Goal: Task Accomplishment & Management: Manage account settings

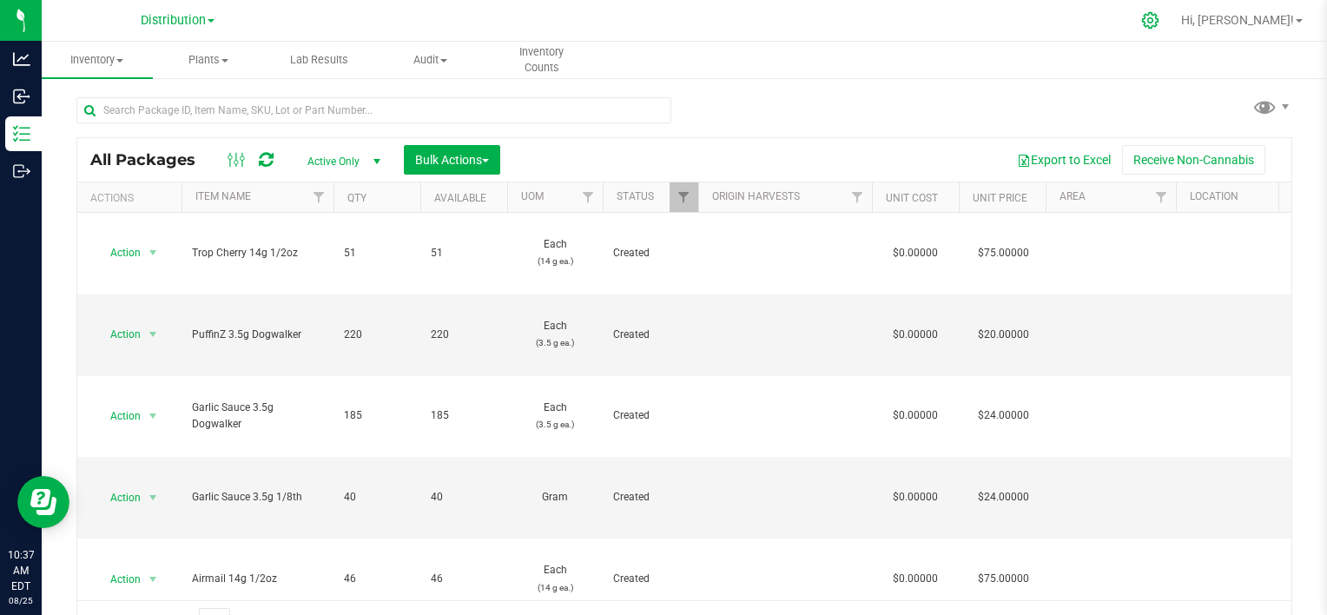
click at [658, 18] on icon at bounding box center [1150, 20] width 18 height 18
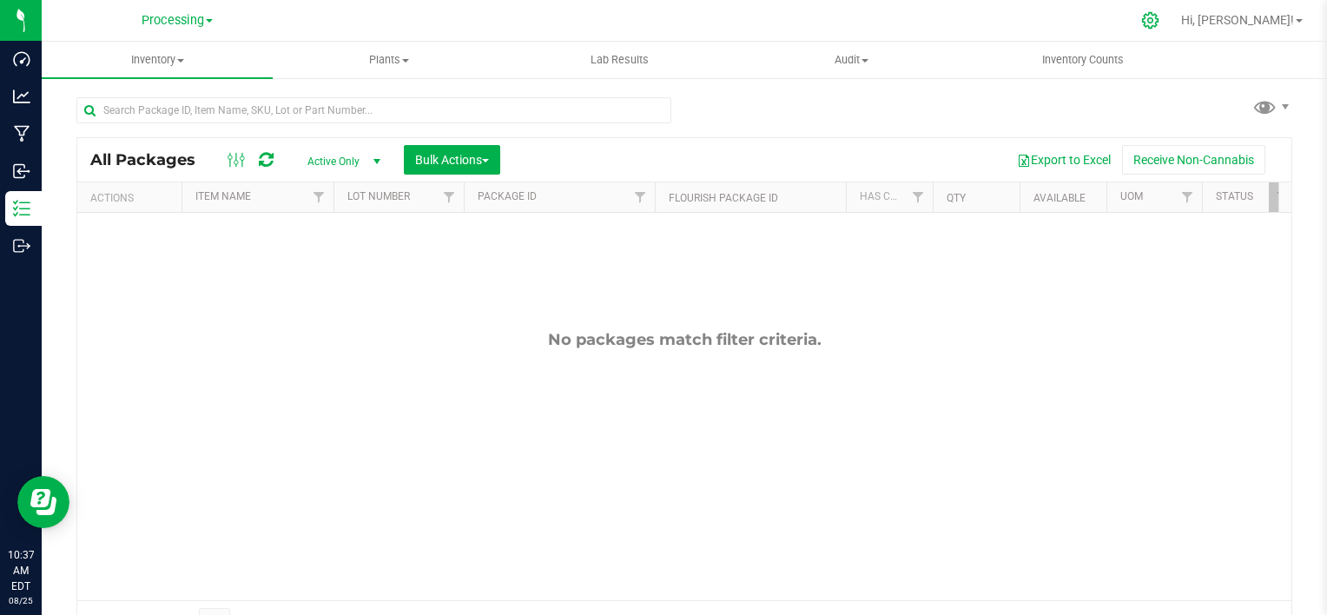
click at [658, 24] on icon at bounding box center [1150, 20] width 17 height 17
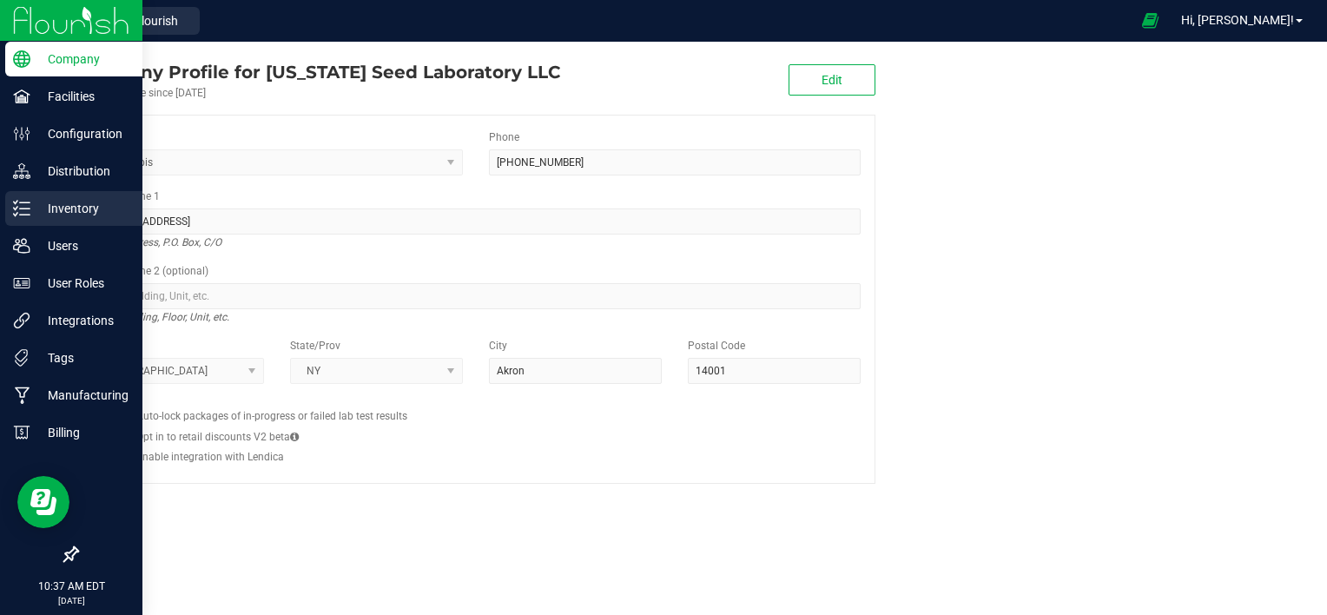
click at [28, 210] on icon at bounding box center [21, 208] width 17 height 17
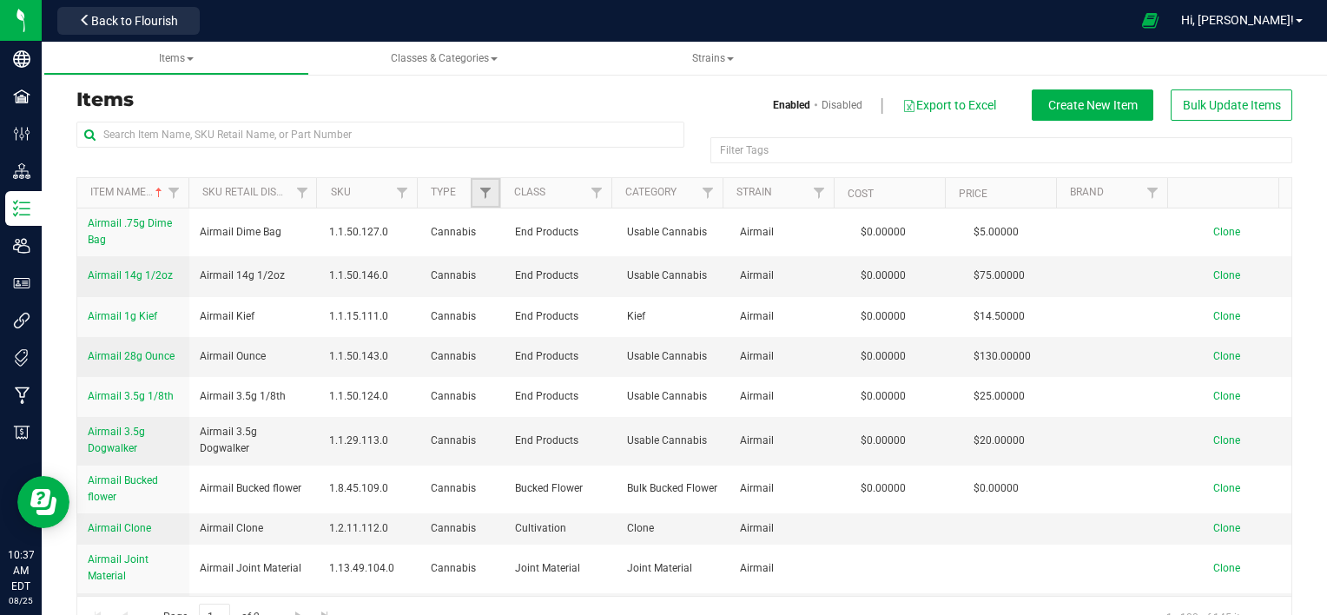
click at [471, 193] on link "Filter" at bounding box center [485, 193] width 29 height 30
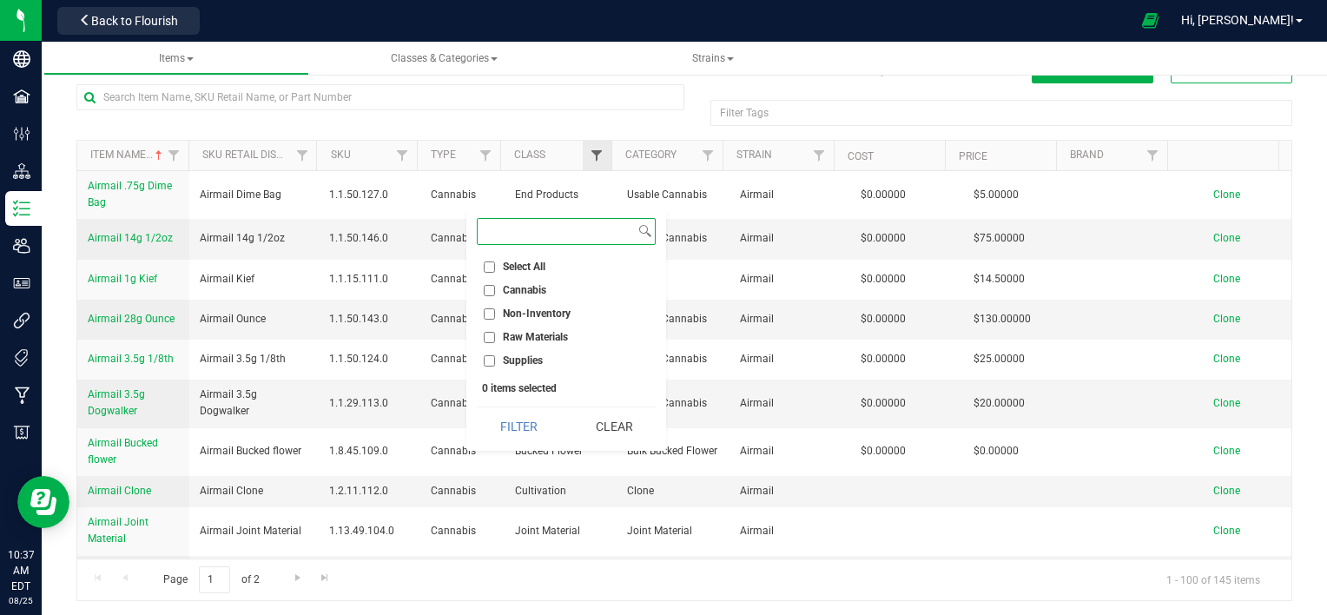
scroll to position [39, 0]
click at [590, 150] on span "Filter" at bounding box center [597, 154] width 14 height 14
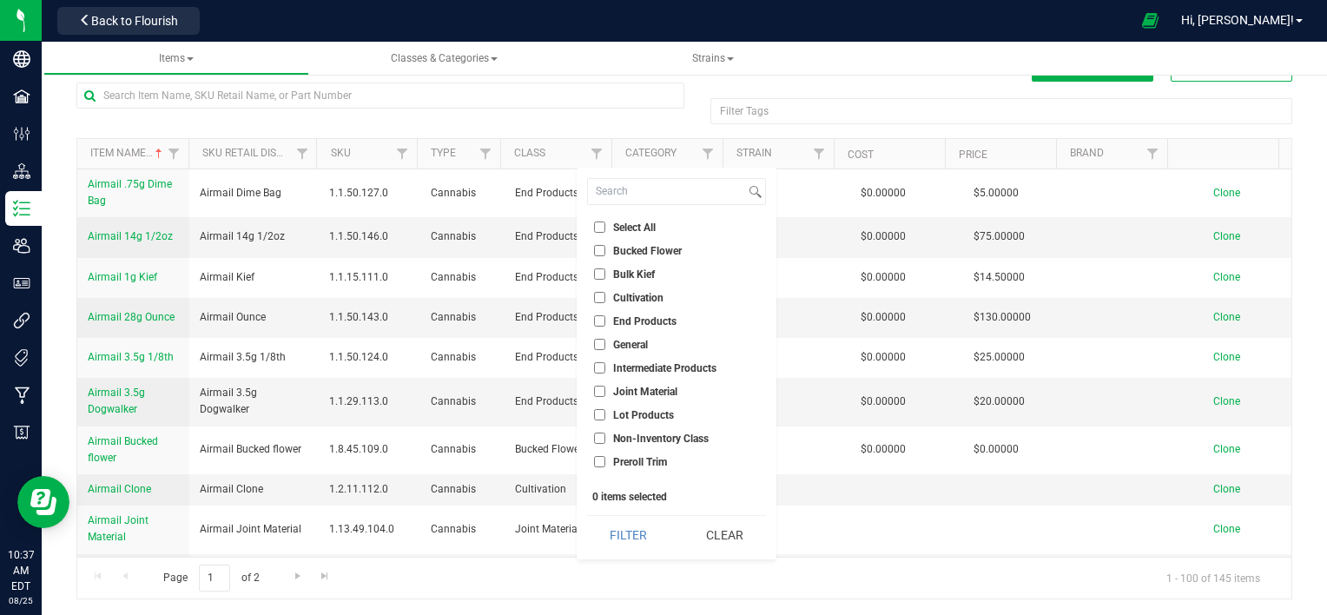
click at [598, 322] on input "End Products" at bounding box center [599, 320] width 11 height 11
checkbox input "true"
click at [646, 534] on button "Filter" at bounding box center [628, 535] width 83 height 38
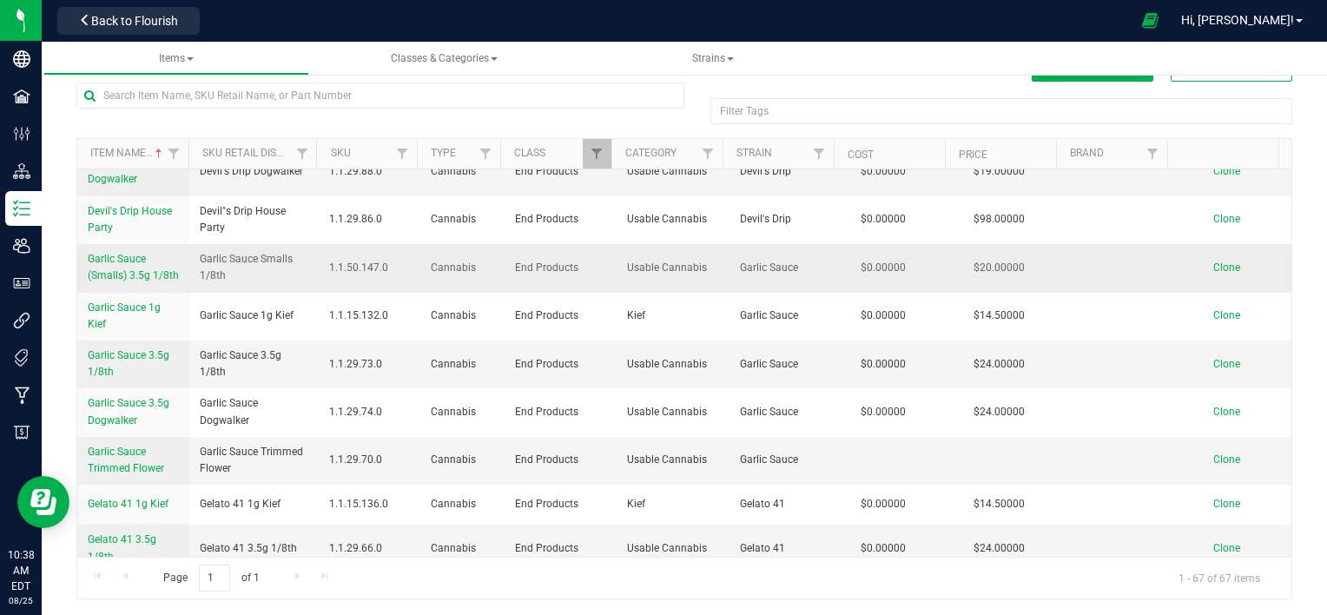
scroll to position [608, 0]
click at [143, 366] on span "Garlic Sauce 3.5g 1/8th" at bounding box center [129, 362] width 82 height 29
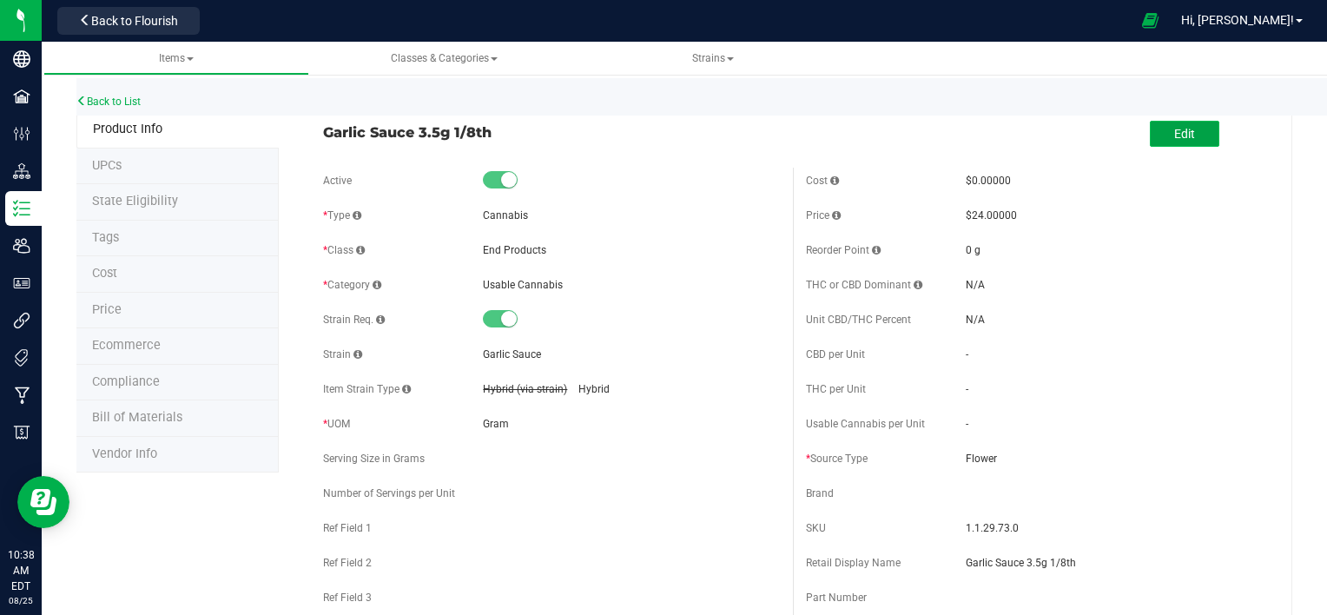
click at [658, 135] on span "Edit" at bounding box center [1184, 134] width 21 height 14
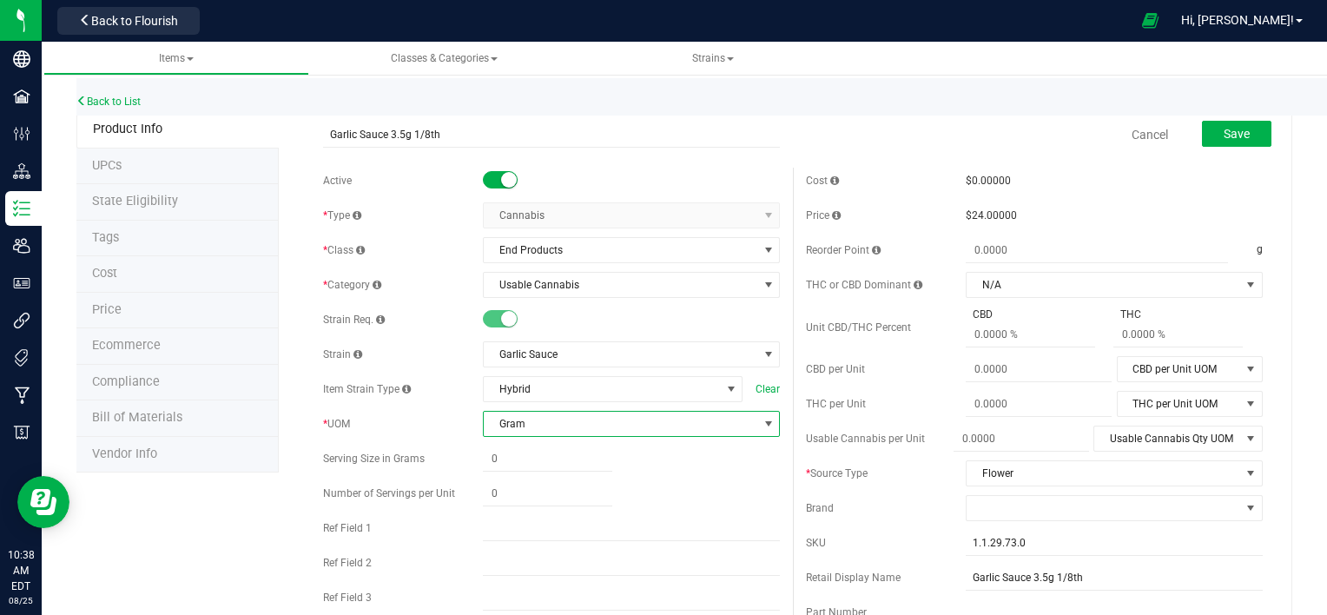
click at [552, 428] on span "Gram" at bounding box center [621, 424] width 274 height 24
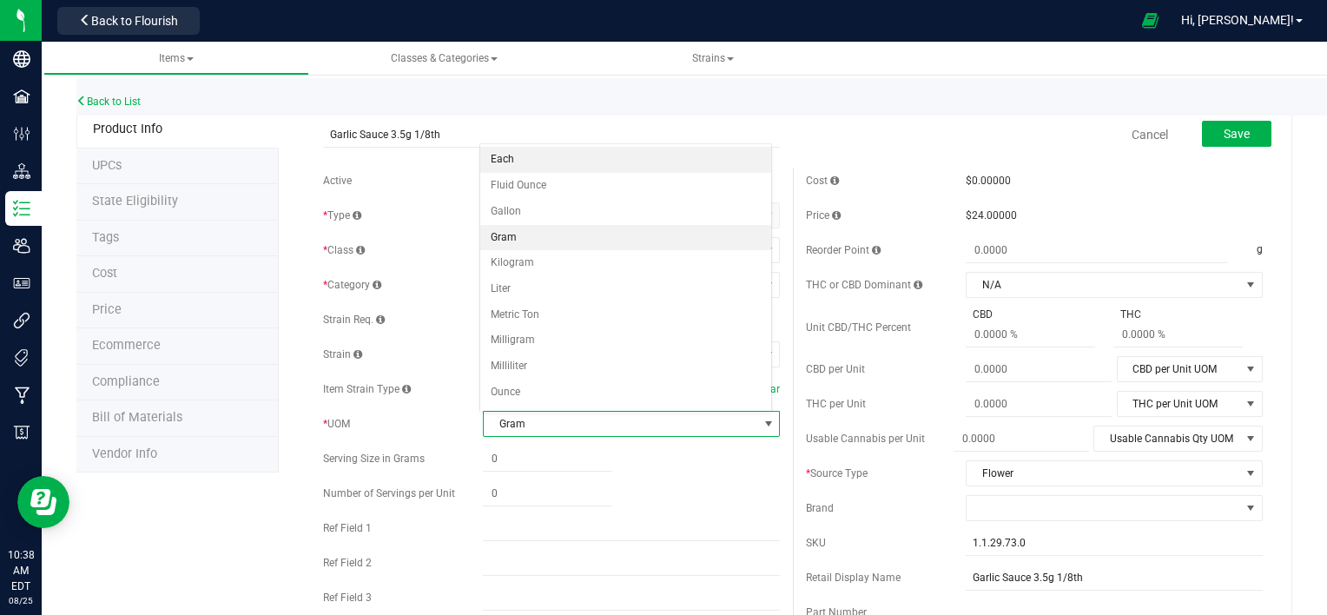
click at [528, 164] on li "Each" at bounding box center [626, 160] width 292 height 26
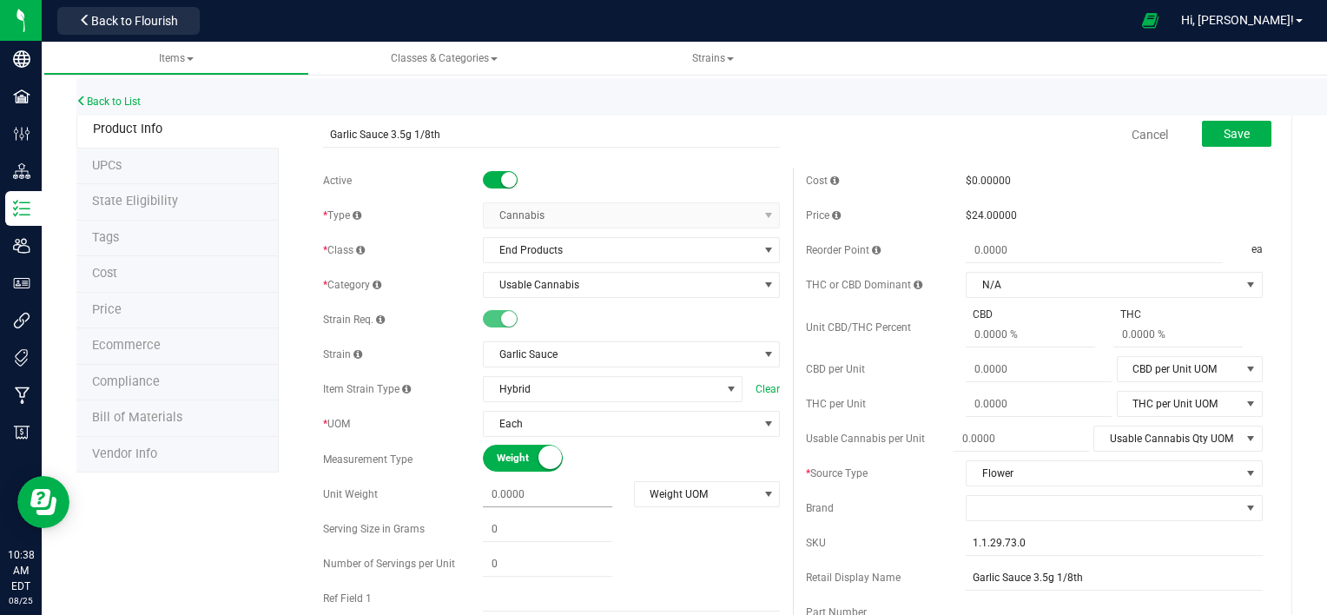
click at [547, 486] on span at bounding box center [547, 494] width 129 height 25
type input "3.5"
type input "3.5000"
click at [658, 486] on span "Weight UOM" at bounding box center [696, 494] width 122 height 24
click at [658, 333] on li "Gram" at bounding box center [700, 338] width 142 height 26
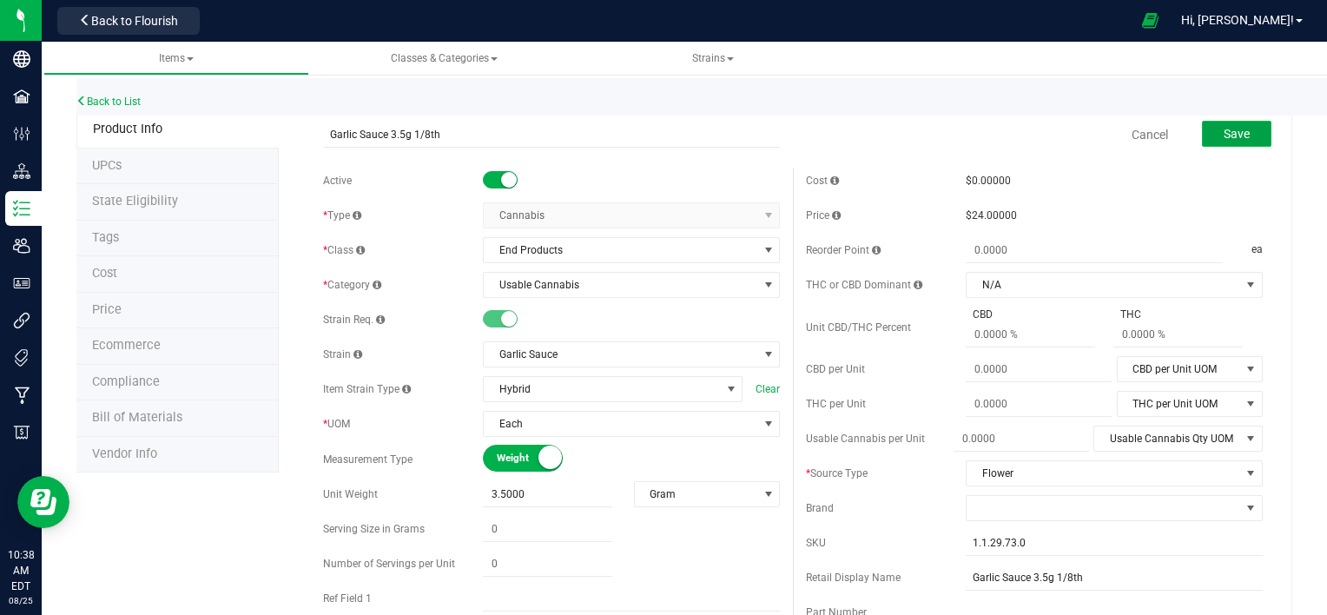
click at [658, 129] on span "Save" at bounding box center [1237, 134] width 26 height 14
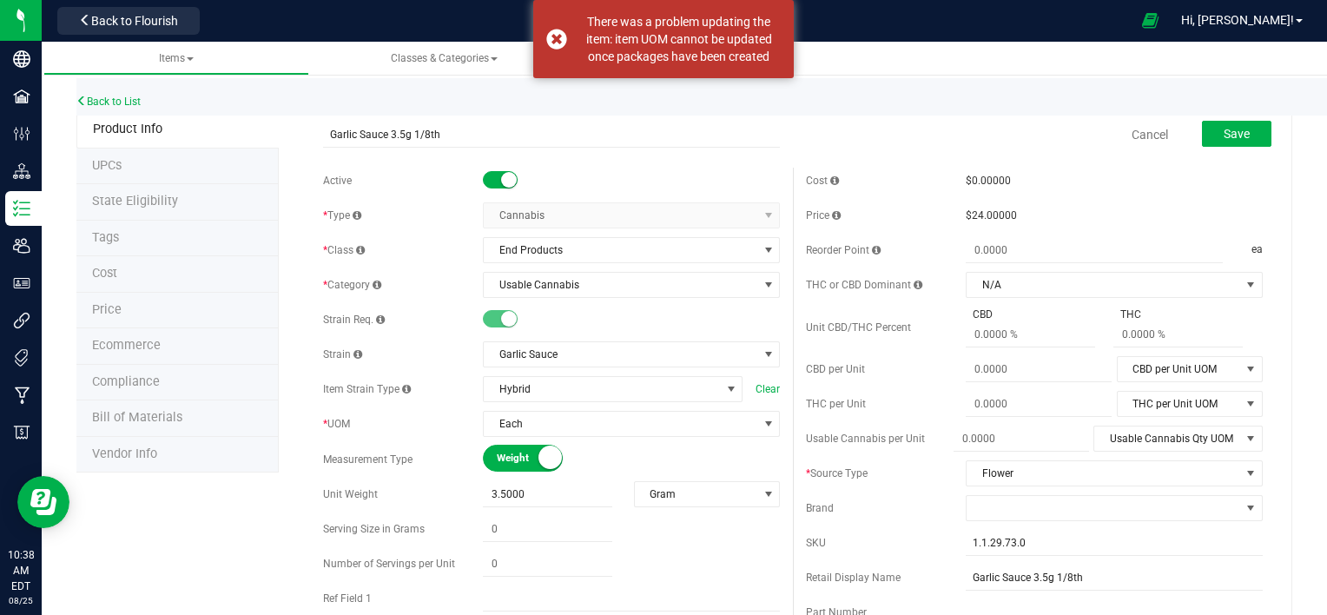
click at [658, 120] on div "Garlic Sauce 3.5g 1/8th" at bounding box center [551, 117] width 483 height 9
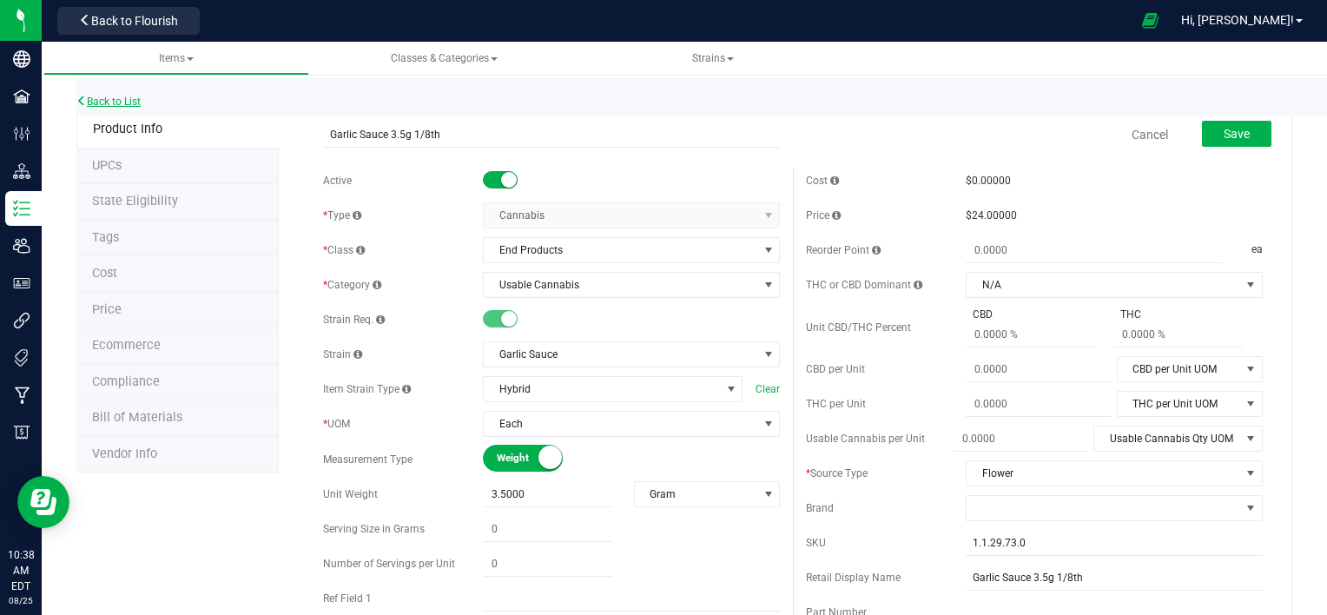
click at [87, 101] on link "Back to List" at bounding box center [108, 102] width 64 height 12
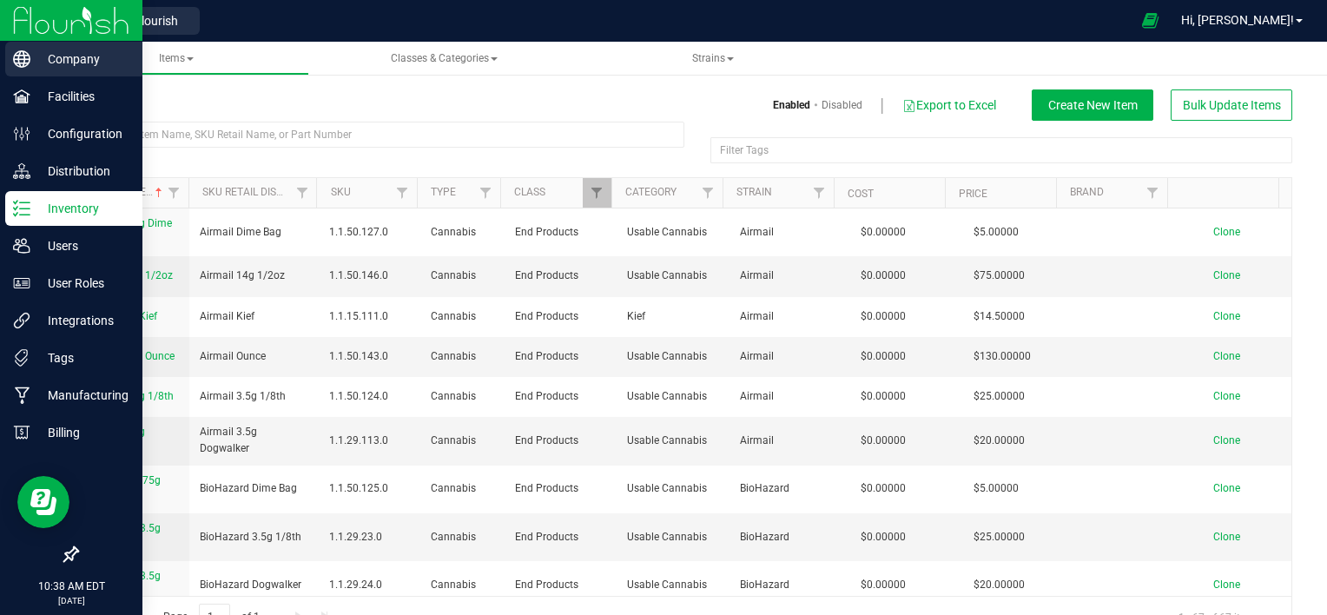
click at [56, 56] on p "Company" at bounding box center [82, 59] width 104 height 21
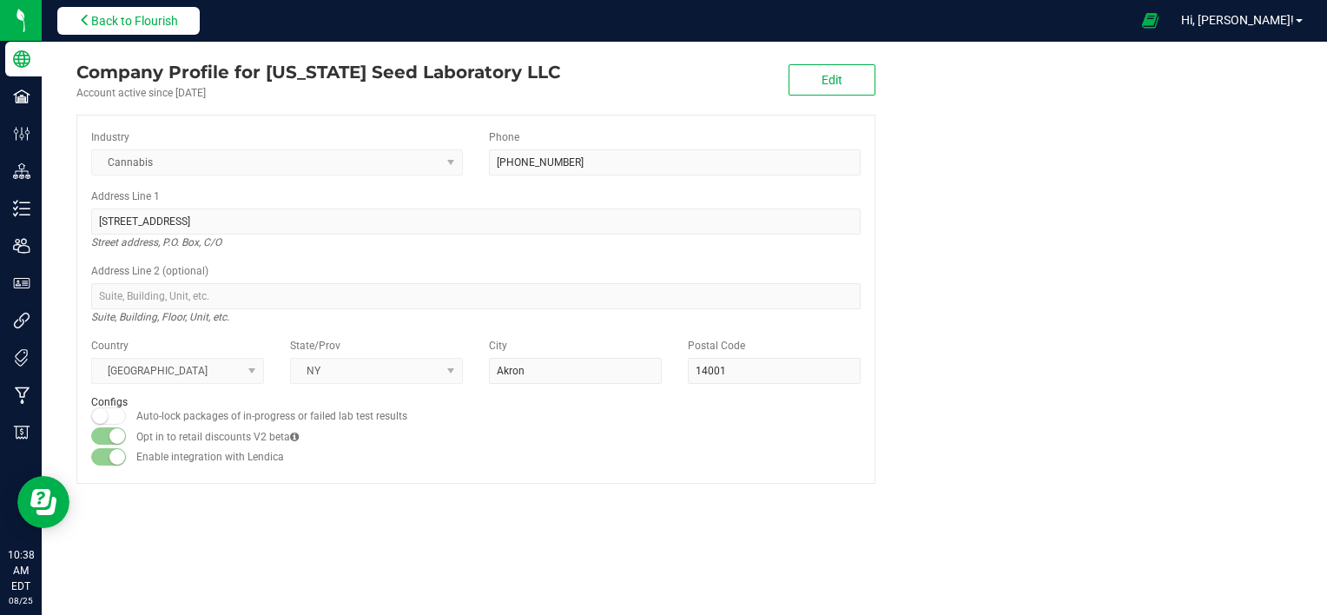
click at [105, 19] on span "Back to Flourish" at bounding box center [134, 21] width 87 height 14
